Goal: Task Accomplishment & Management: Complete application form

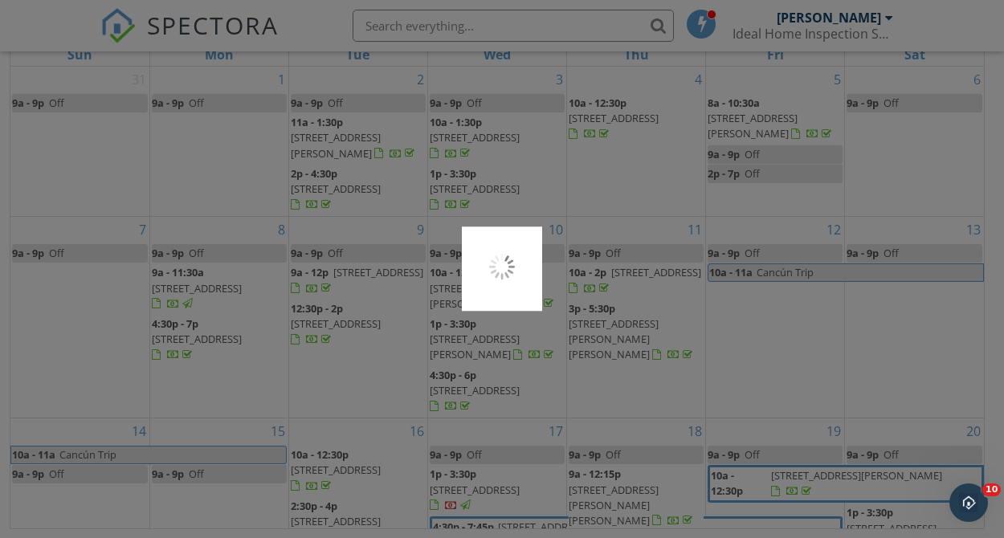
scroll to position [338, 0]
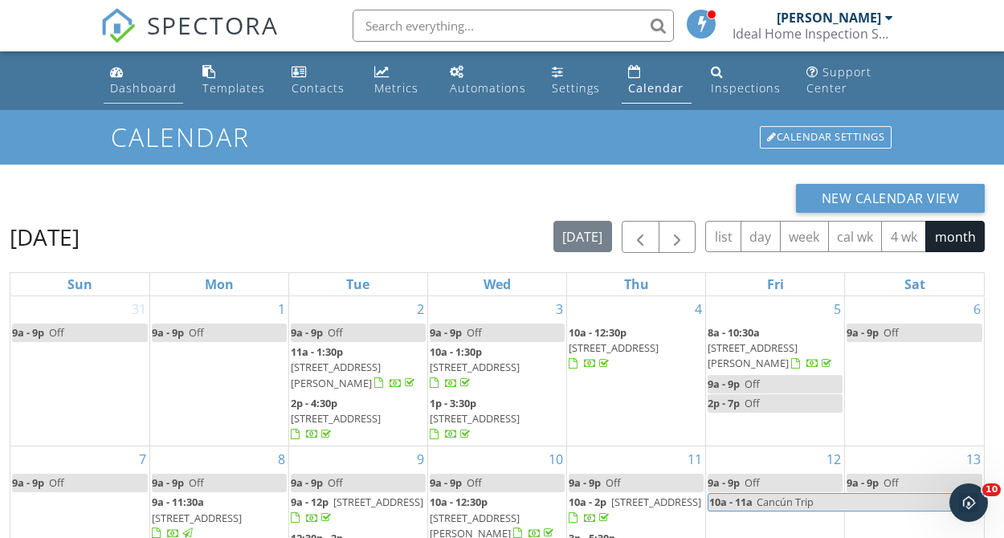
click at [147, 84] on div "Dashboard" at bounding box center [143, 87] width 67 height 15
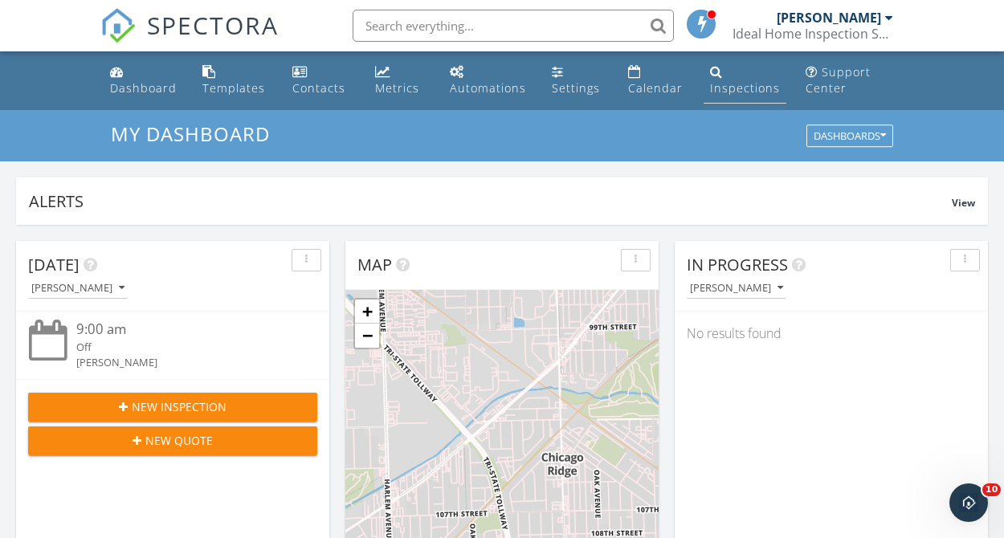
click at [734, 91] on div "Inspections" at bounding box center [745, 87] width 70 height 15
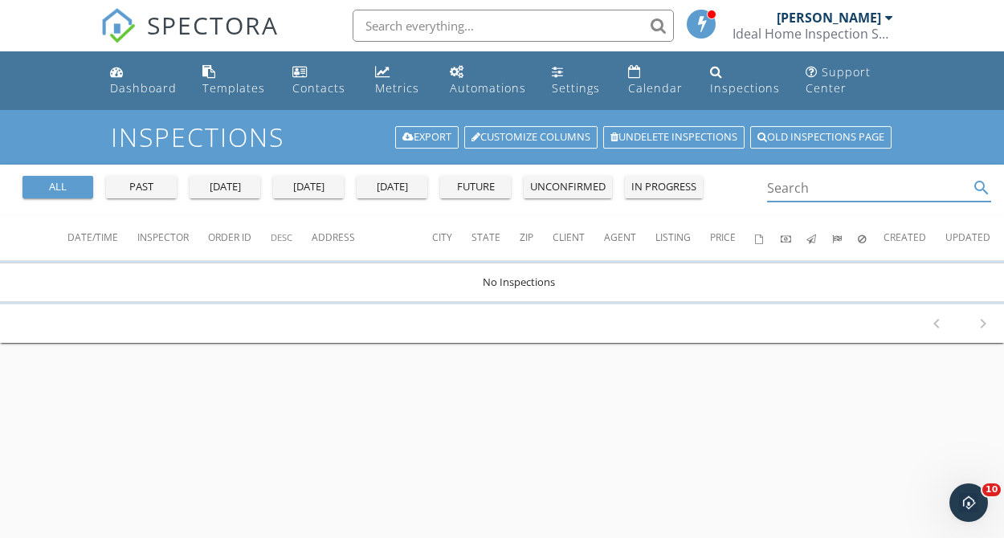
click at [791, 189] on input "Search" at bounding box center [868, 188] width 202 height 27
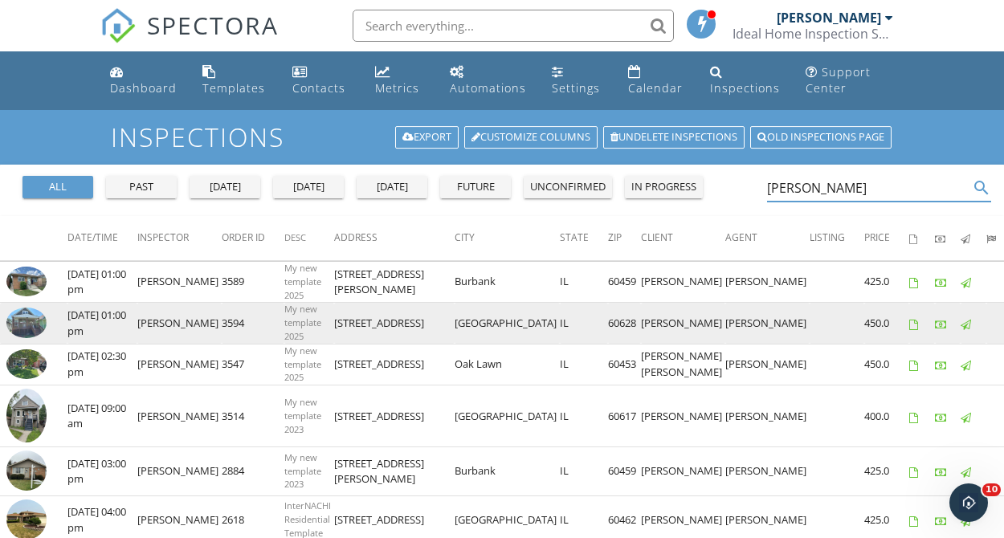
type input "monica"
click at [36, 323] on img at bounding box center [26, 323] width 40 height 30
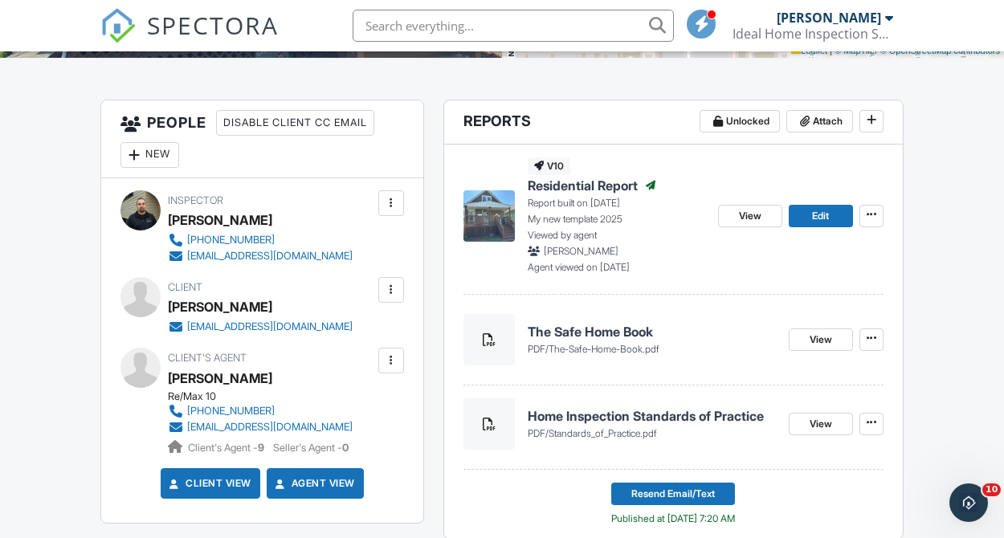
scroll to position [405, 0]
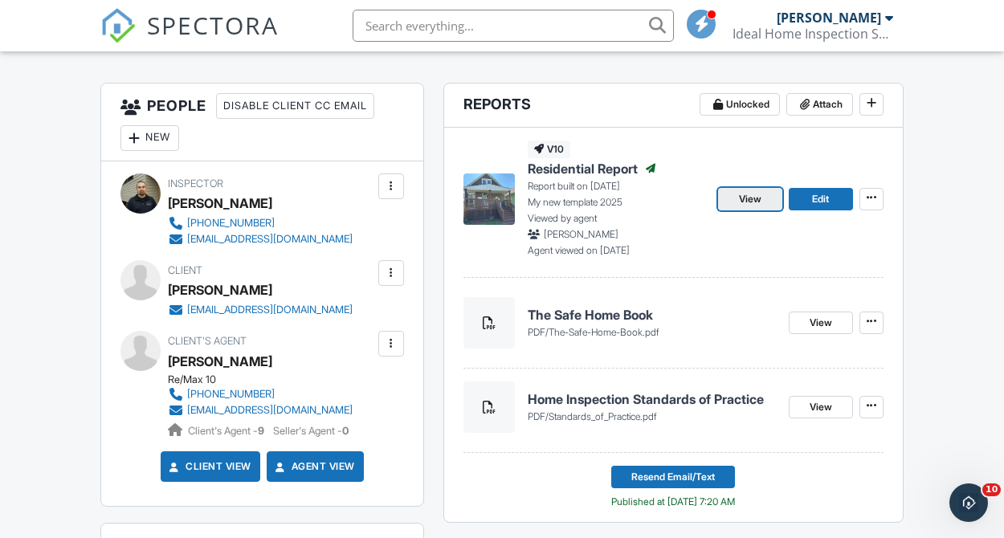
click at [753, 204] on span "View" at bounding box center [750, 199] width 22 height 16
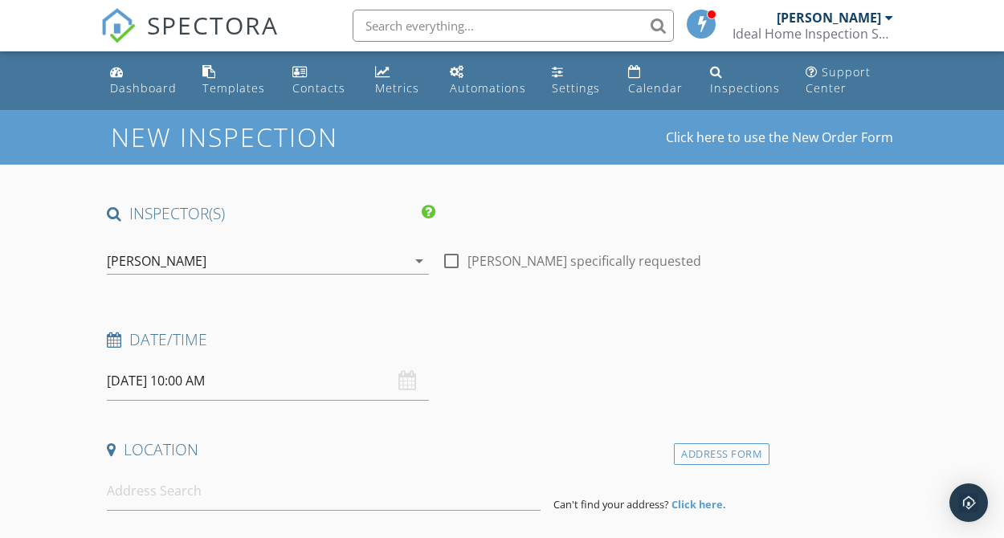
type input "[PERSON_NAME]"
type input "[EMAIL_ADDRESS][DOMAIN_NAME]"
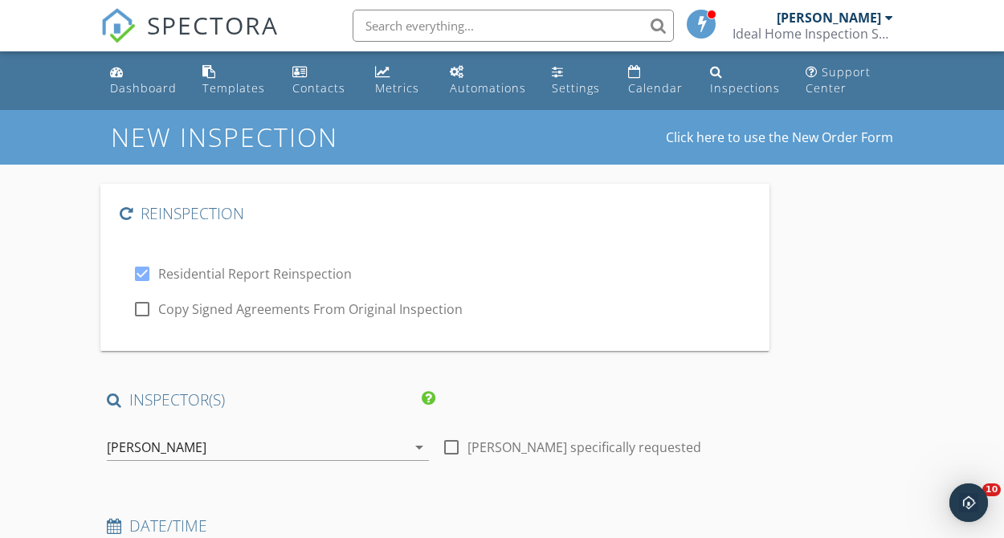
checkbox input "true"
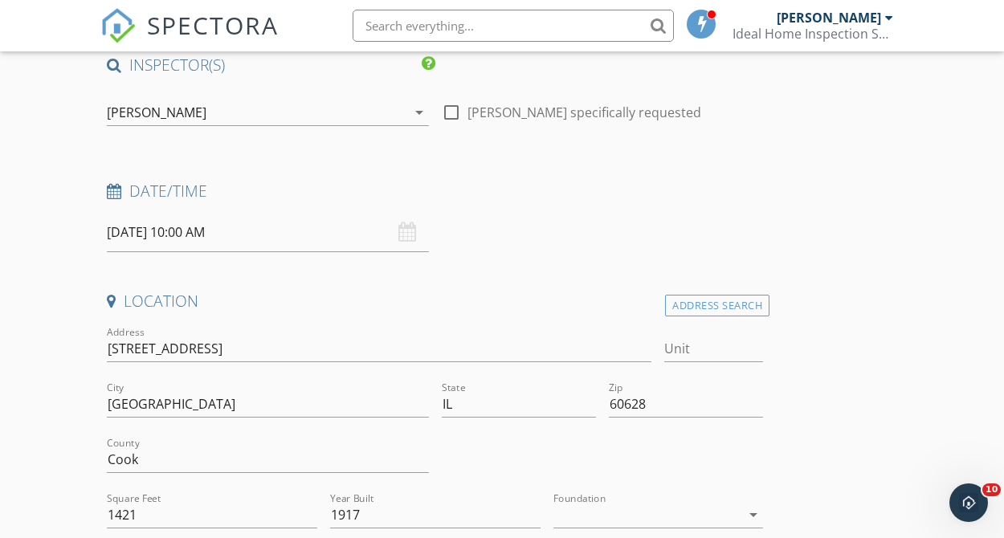
scroll to position [379, 0]
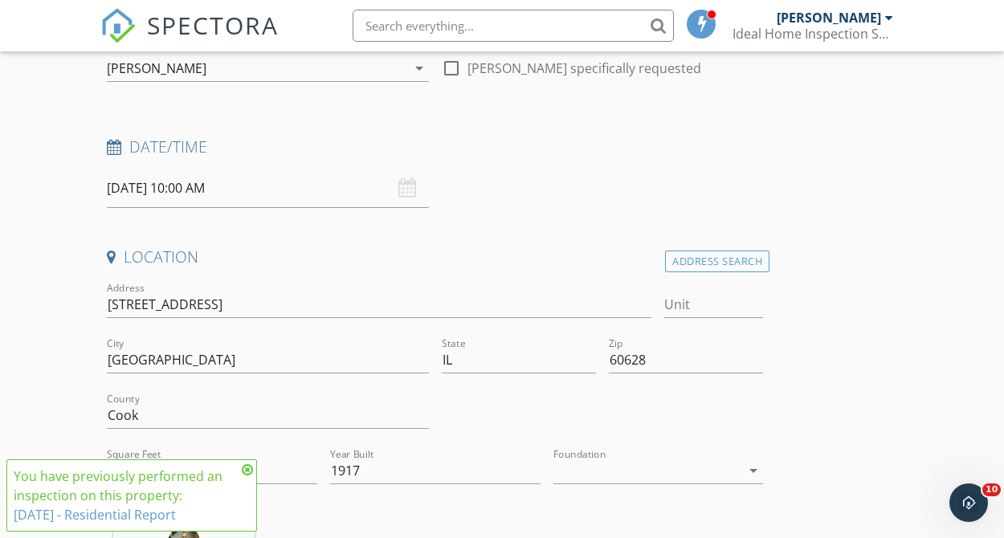
click at [145, 192] on input "09/29/2025 10:00 AM" at bounding box center [268, 188] width 322 height 39
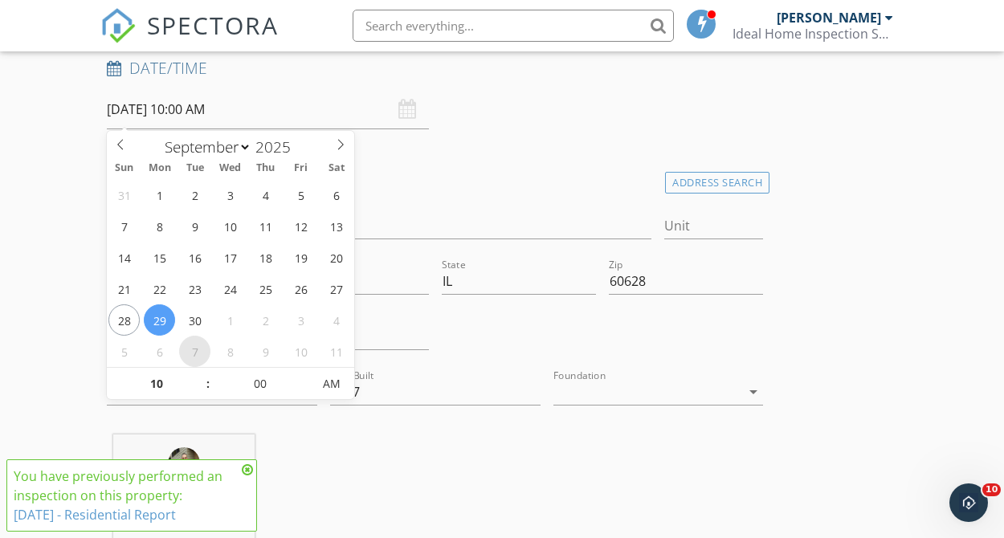
scroll to position [463, 0]
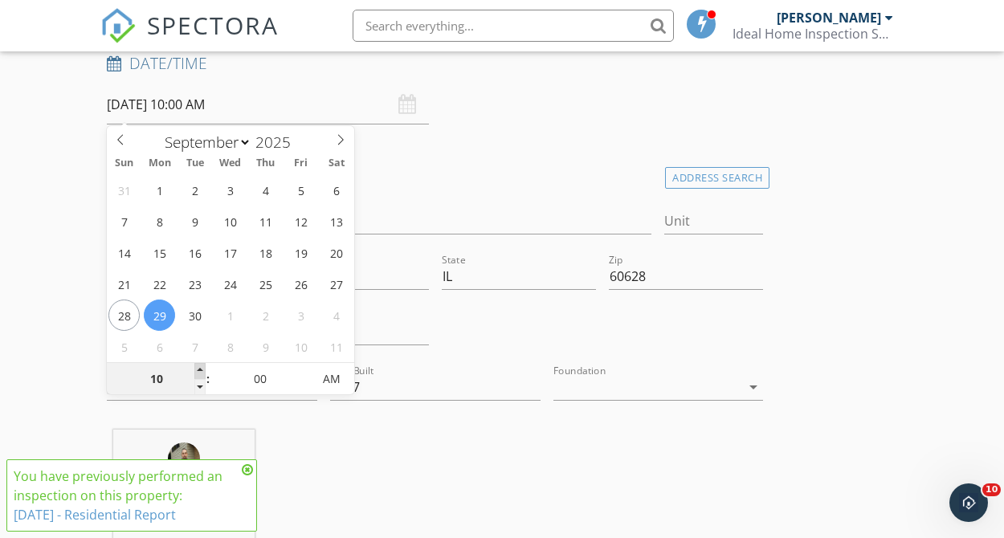
type input "11"
type input "09/29/2025 11:00 AM"
click at [198, 374] on span at bounding box center [199, 371] width 11 height 16
type input "12"
type input "[DATE] 12:00 PM"
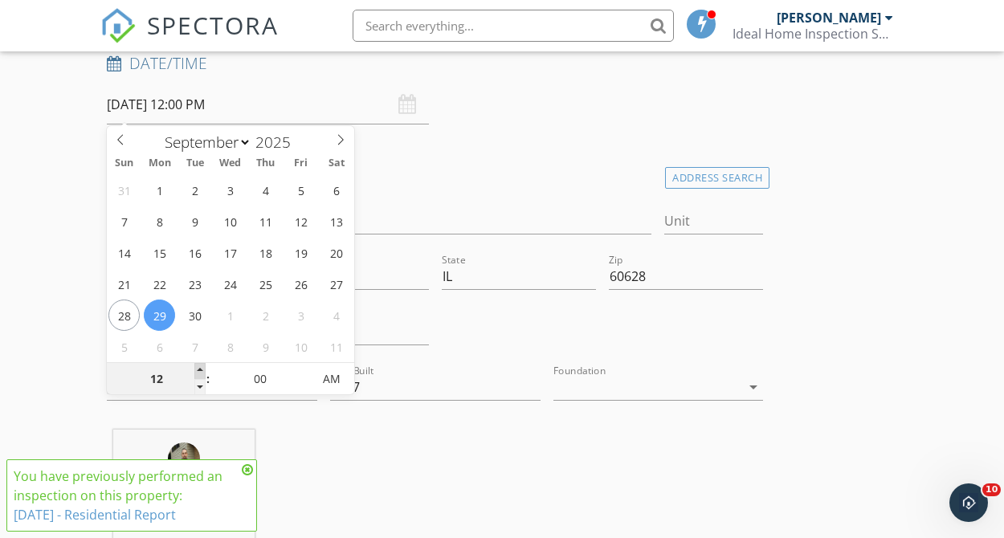
click at [198, 374] on span at bounding box center [199, 371] width 11 height 16
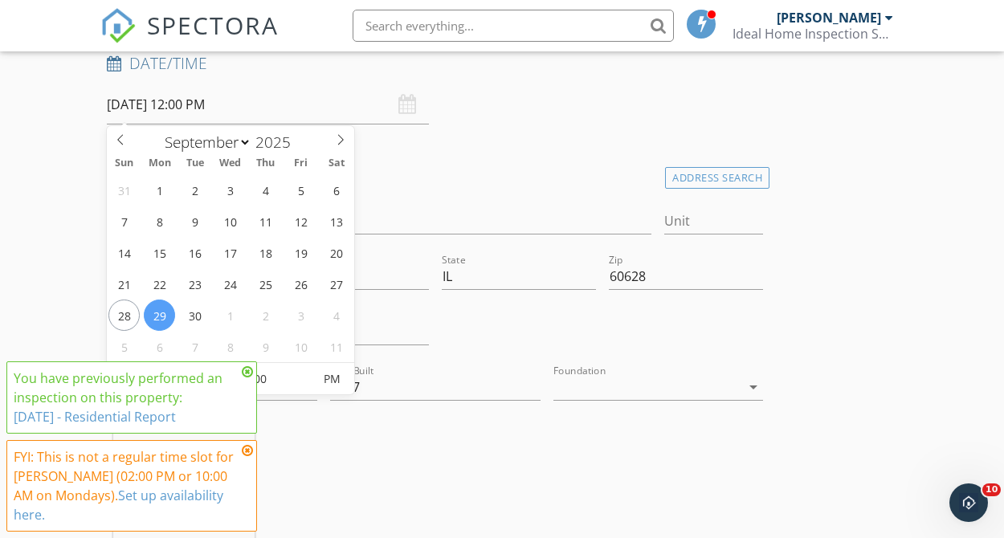
click at [386, 456] on div "Oscar Gomez 6.8 miles (14 minutes)" at bounding box center [434, 496] width 669 height 133
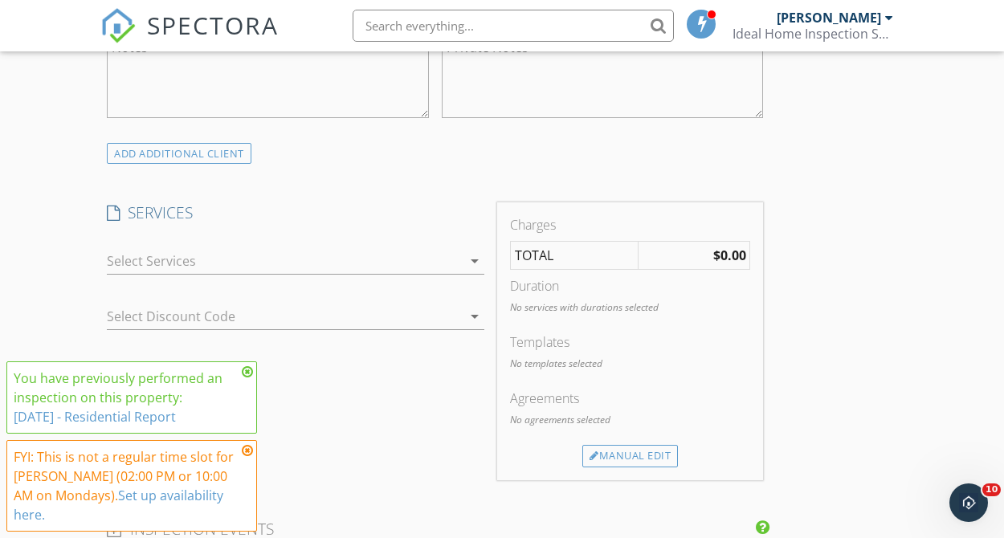
scroll to position [1421, 0]
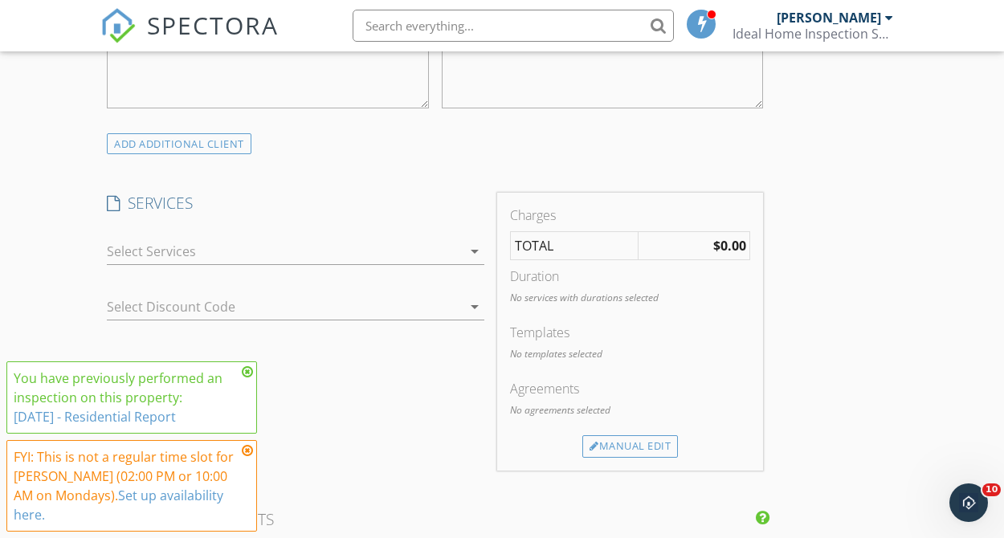
click at [472, 252] on icon "arrow_drop_down" at bounding box center [474, 251] width 19 height 19
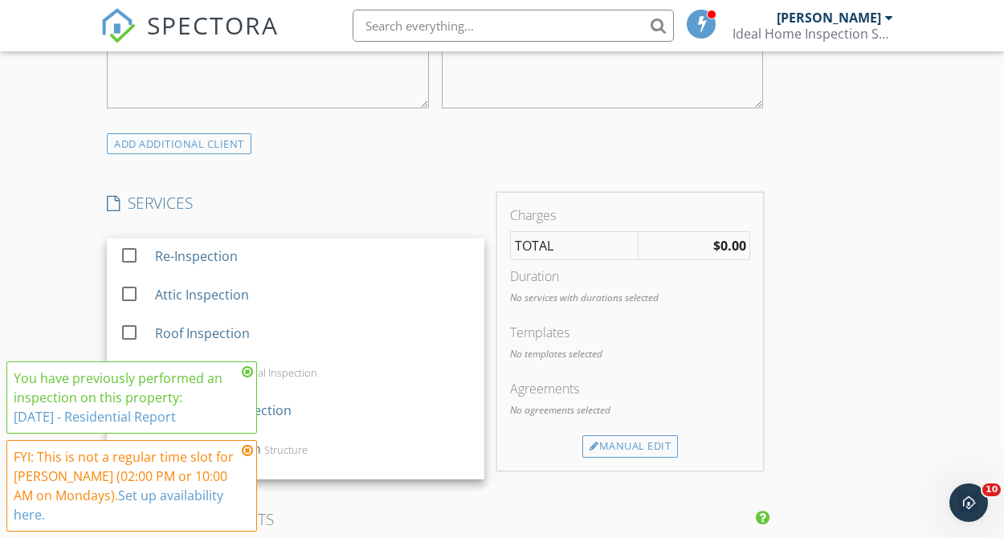
scroll to position [856, 0]
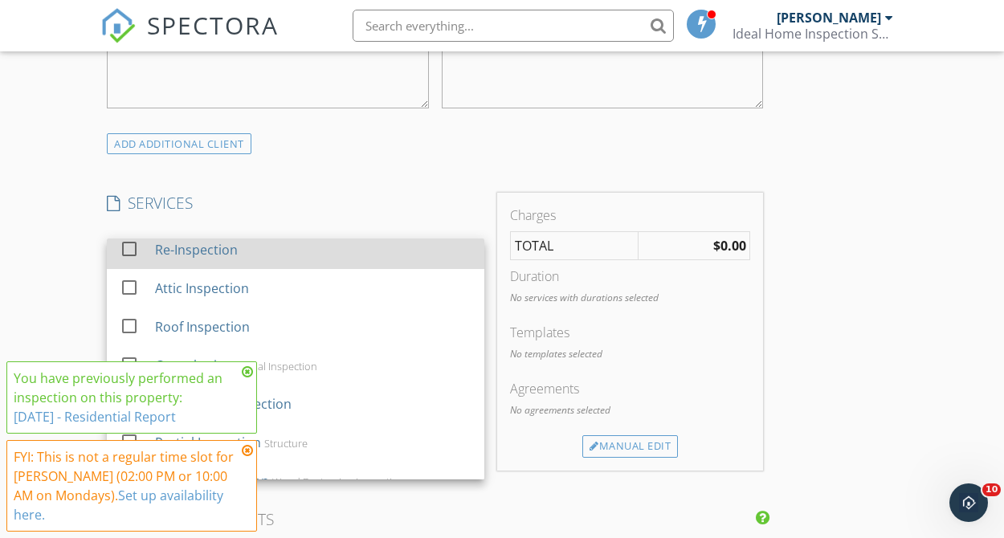
click at [261, 245] on div "Re-Inspection" at bounding box center [313, 250] width 317 height 32
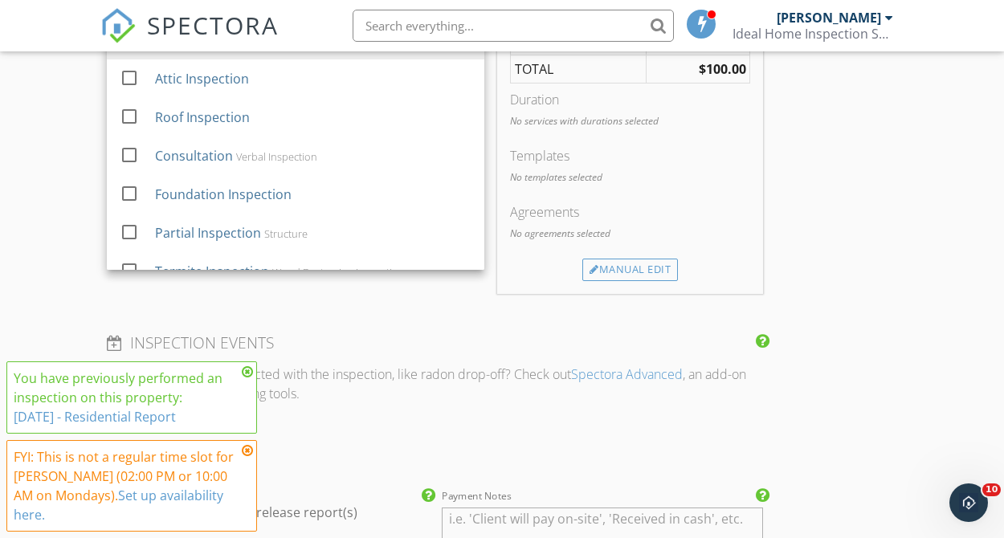
scroll to position [1777, 0]
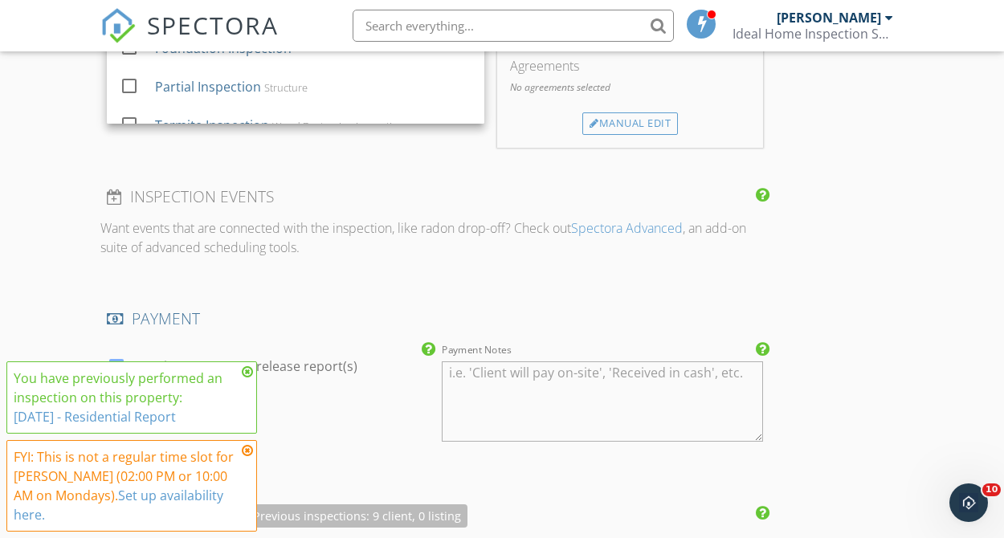
drag, startPoint x: 344, startPoint y: 435, endPoint x: 344, endPoint y: 424, distance: 10.4
click at [344, 424] on div "check_box Require payment to release report(s)" at bounding box center [267, 403] width 335 height 125
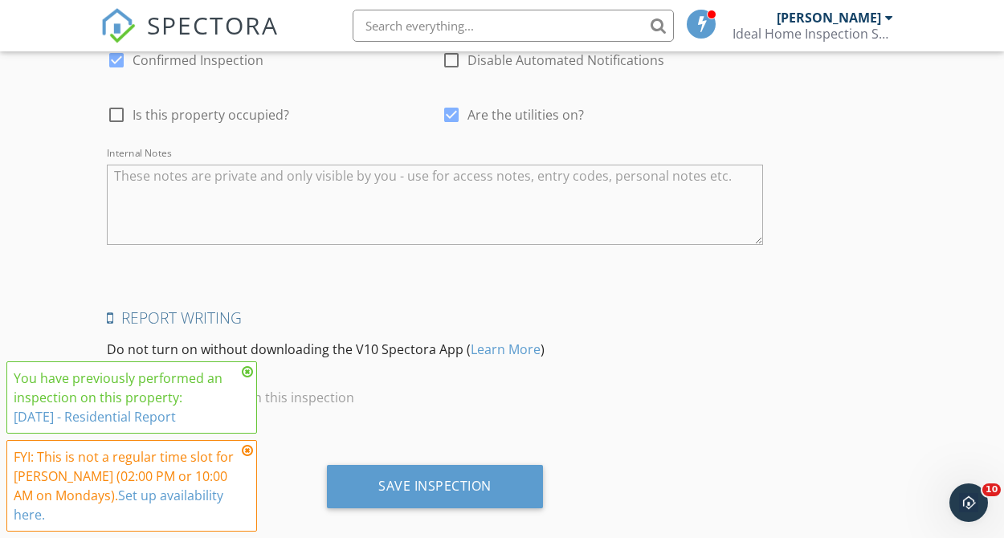
scroll to position [3017, 0]
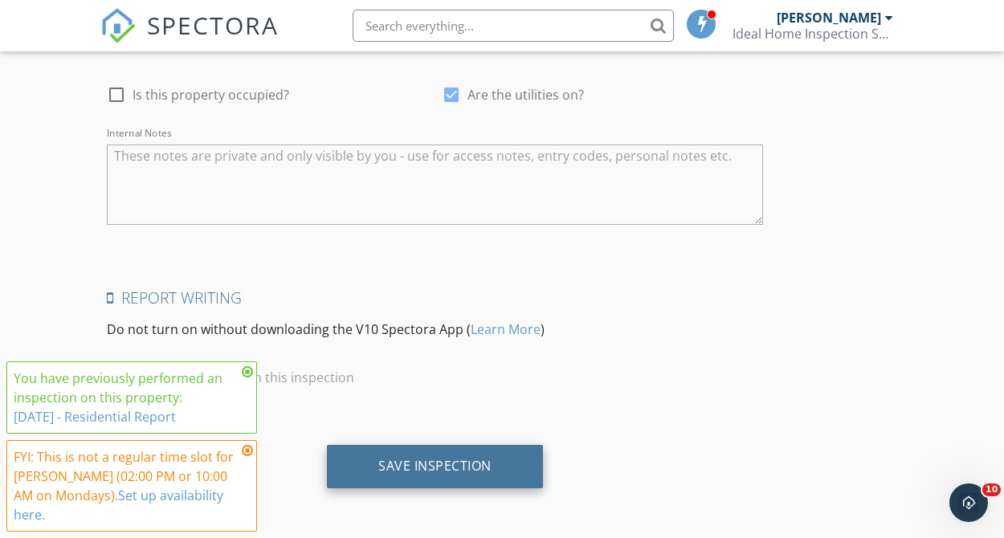
click at [390, 479] on div "Save Inspection" at bounding box center [435, 466] width 216 height 43
